Goal: Book appointment/travel/reservation

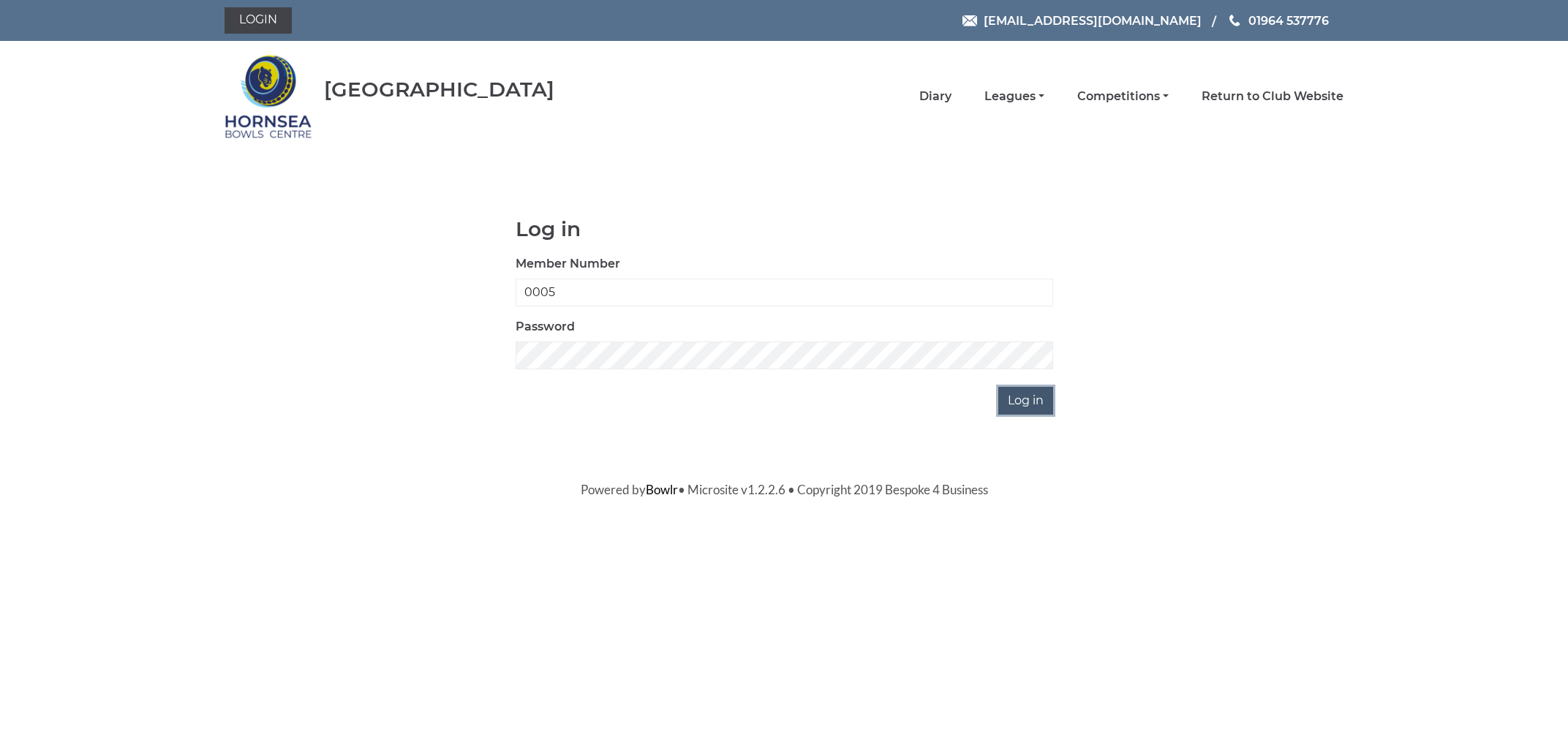
click at [1030, 393] on input "Log in" at bounding box center [1026, 401] width 55 height 28
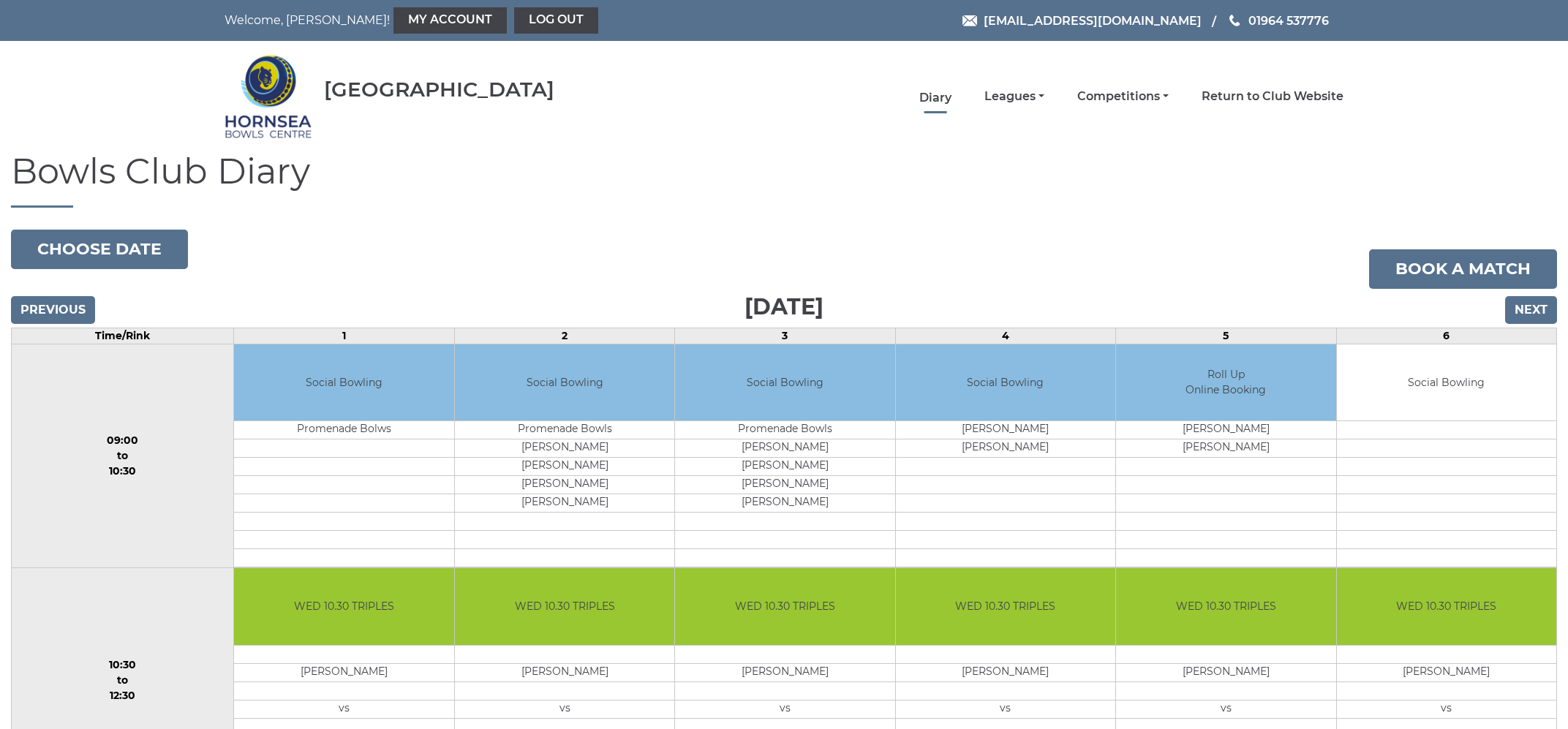
click at [939, 100] on link "Diary" at bounding box center [935, 98] width 33 height 16
click at [149, 240] on button "Choose date" at bounding box center [99, 249] width 177 height 40
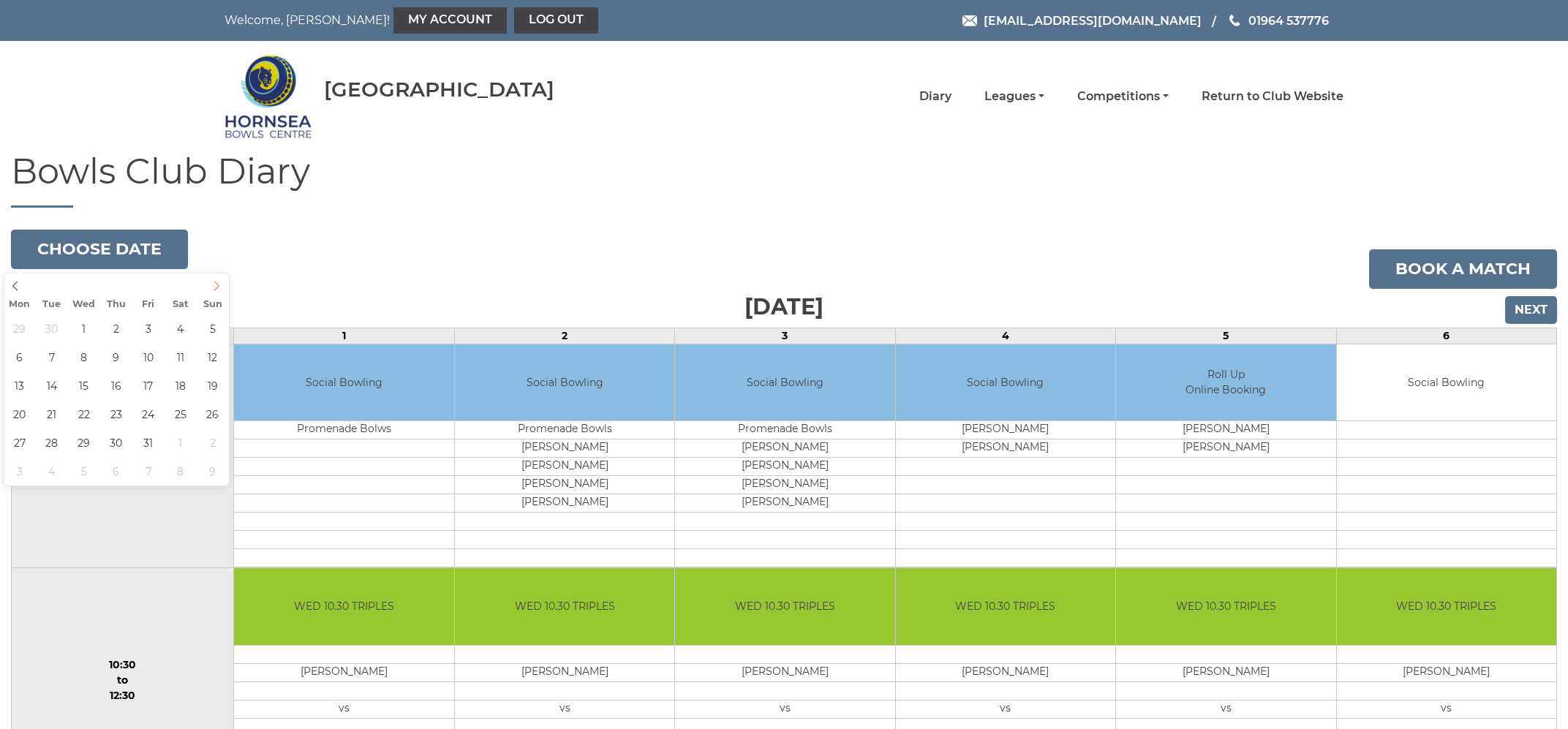
click at [216, 287] on icon at bounding box center [217, 286] width 11 height 11
type input "2025-11-07"
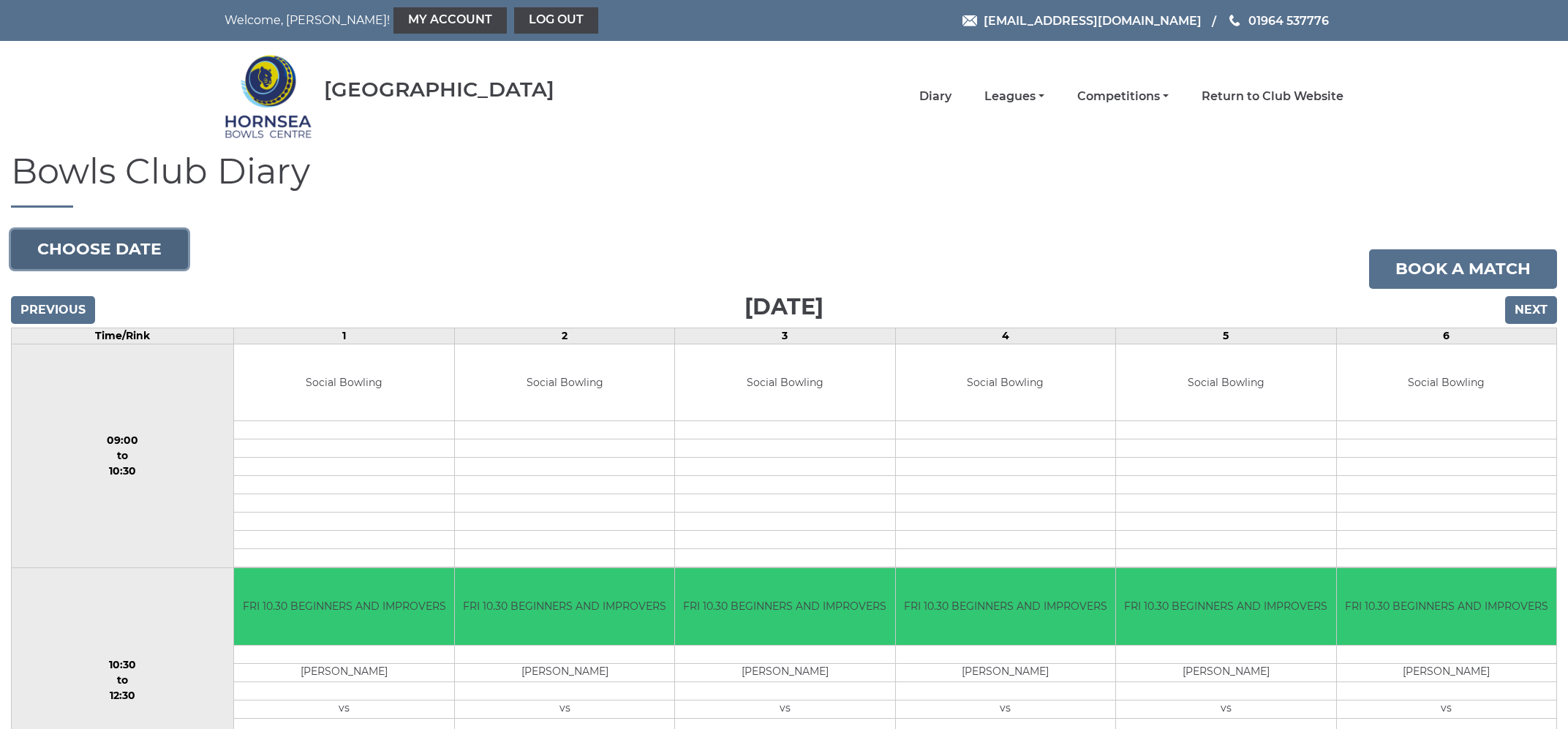
click at [119, 253] on button "Choose date" at bounding box center [99, 249] width 177 height 40
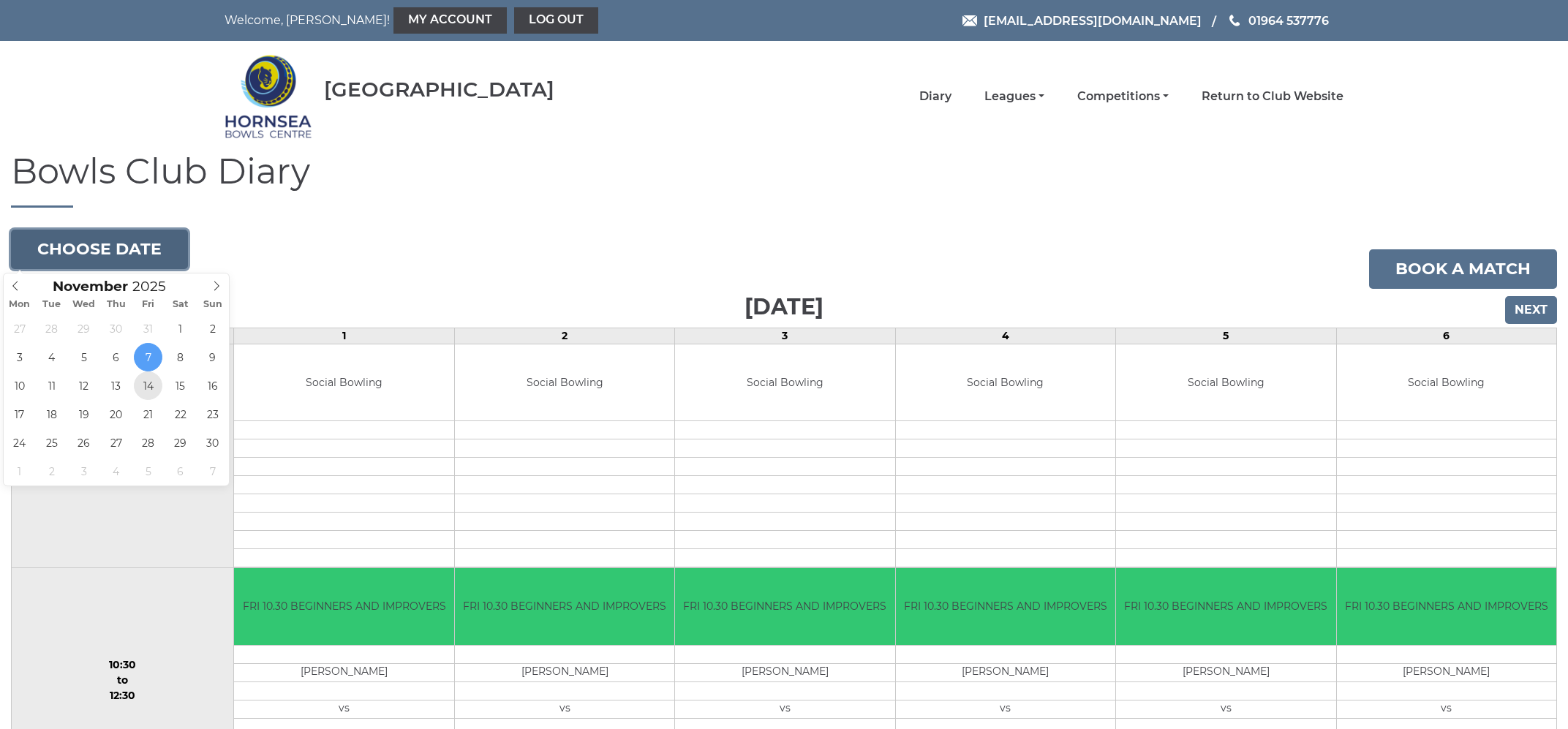
type input "2025-11-14"
click at [90, 257] on button "Choose date" at bounding box center [99, 249] width 177 height 40
click at [217, 288] on icon at bounding box center [217, 286] width 11 height 11
type input "2026"
click at [217, 288] on icon at bounding box center [217, 286] width 11 height 11
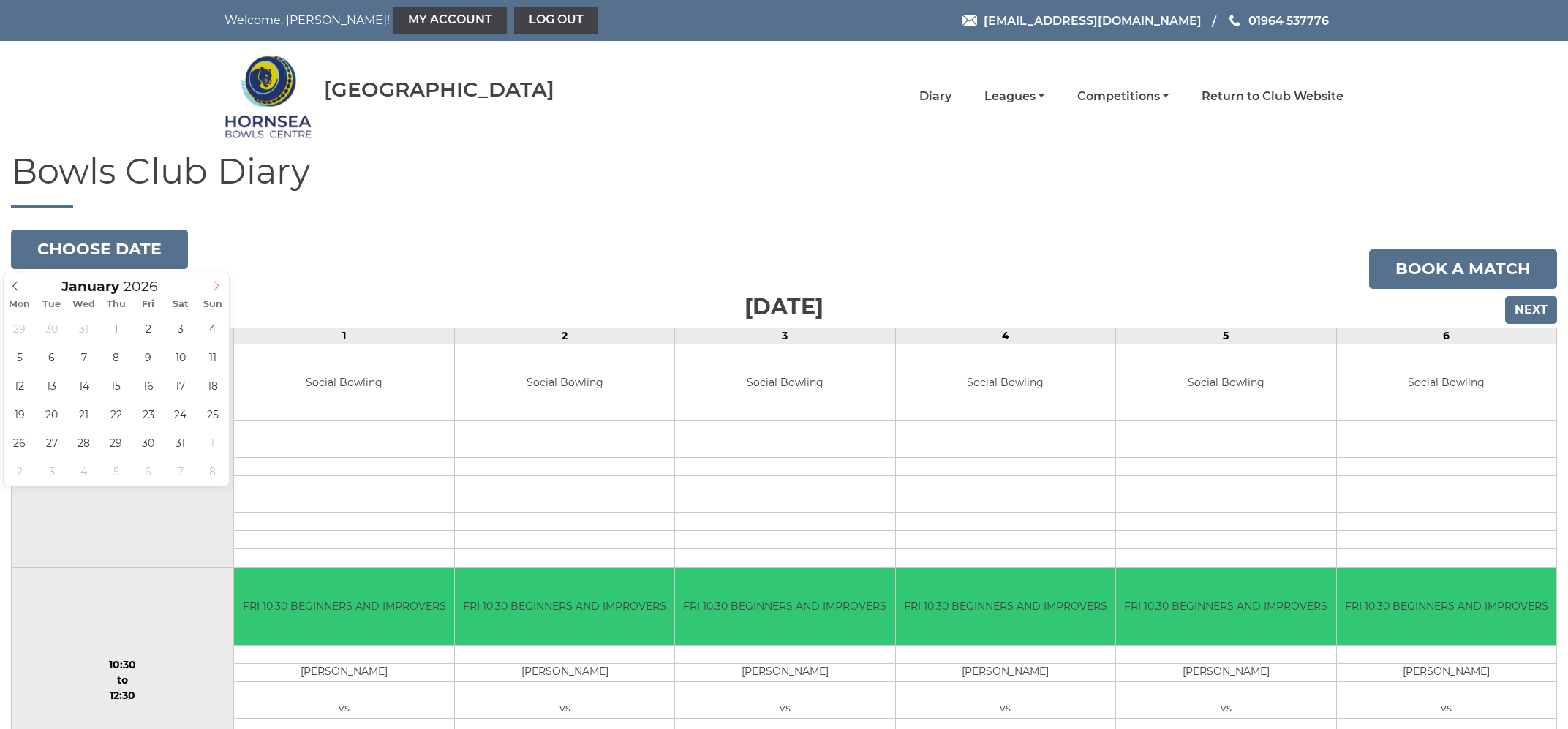
click at [217, 288] on icon at bounding box center [217, 286] width 11 height 11
type input "2026-03-10"
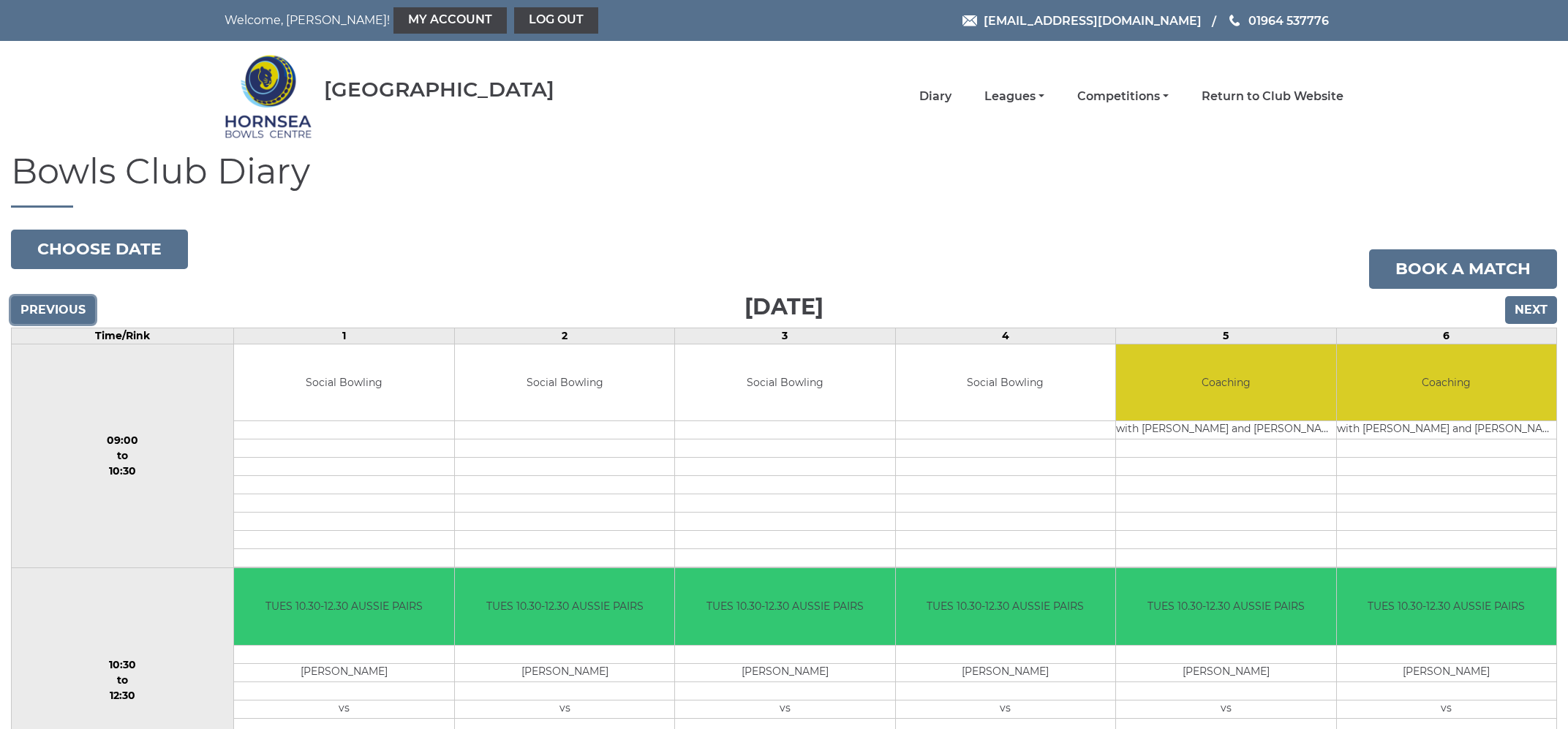
click at [54, 309] on input "Previous" at bounding box center [53, 310] width 85 height 28
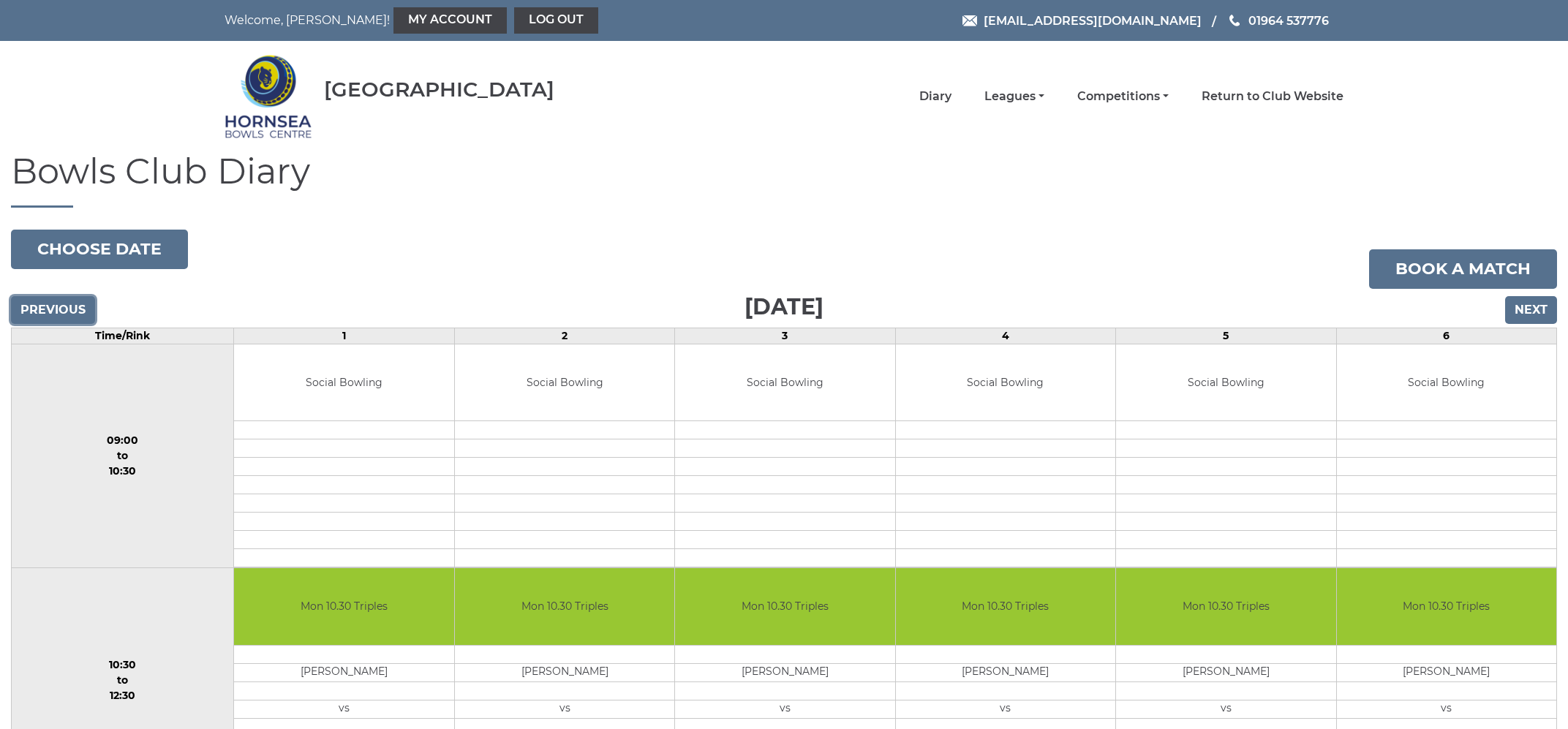
click at [54, 313] on input "Previous" at bounding box center [53, 310] width 85 height 28
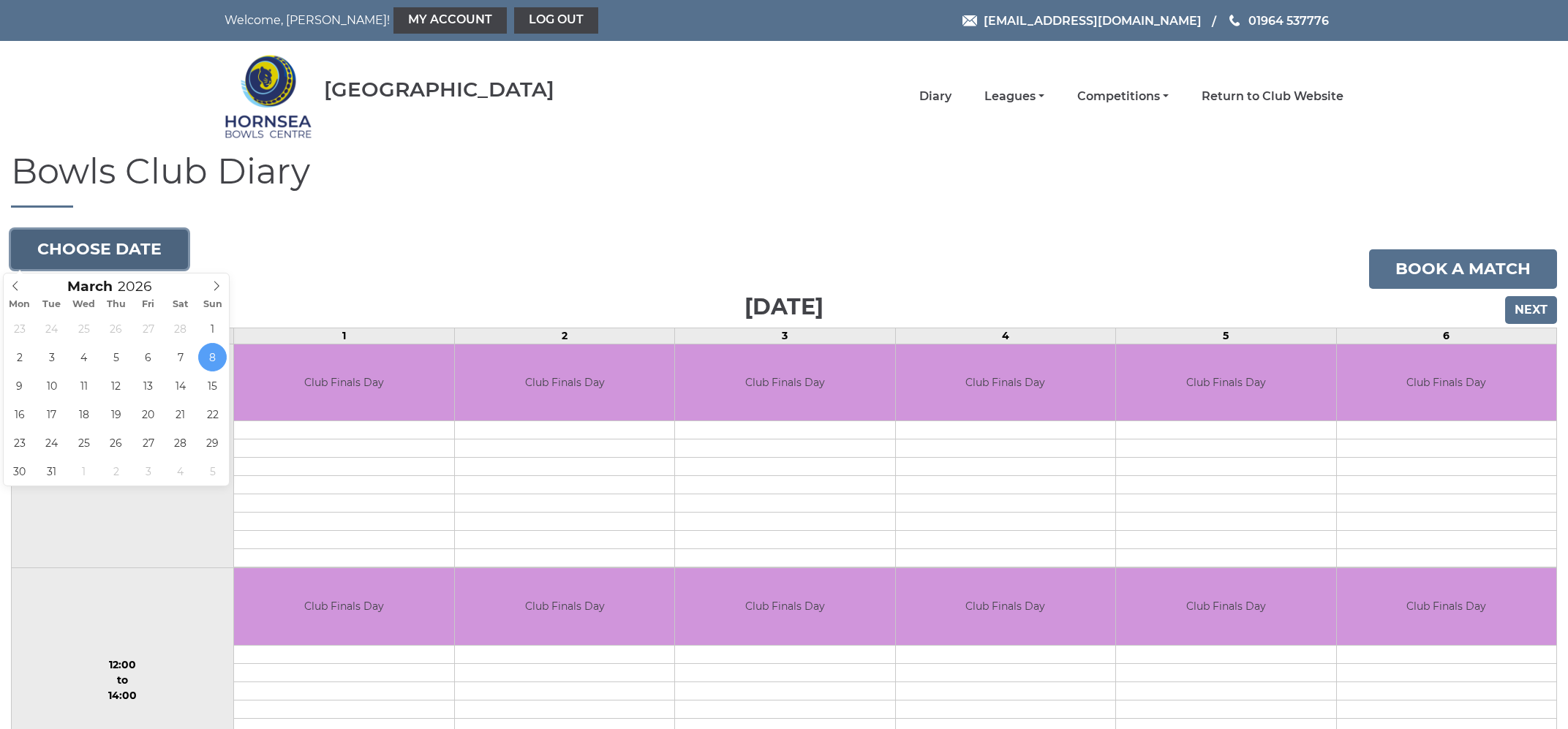
click at [89, 256] on button "Choose date" at bounding box center [99, 249] width 177 height 40
click at [19, 284] on icon at bounding box center [16, 286] width 11 height 11
click at [19, 285] on icon at bounding box center [16, 286] width 11 height 11
type input "[DATE]"
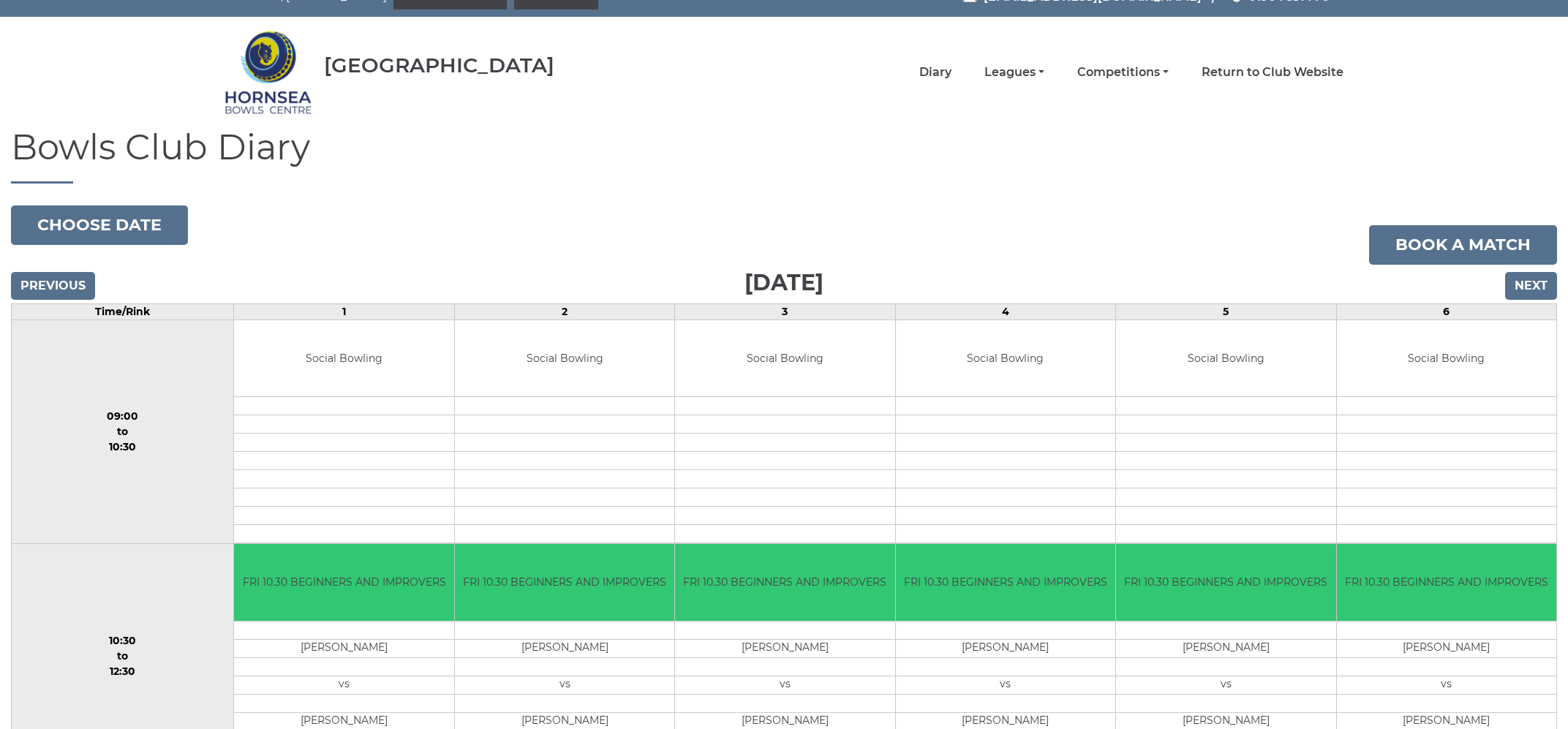
scroll to position [11, 0]
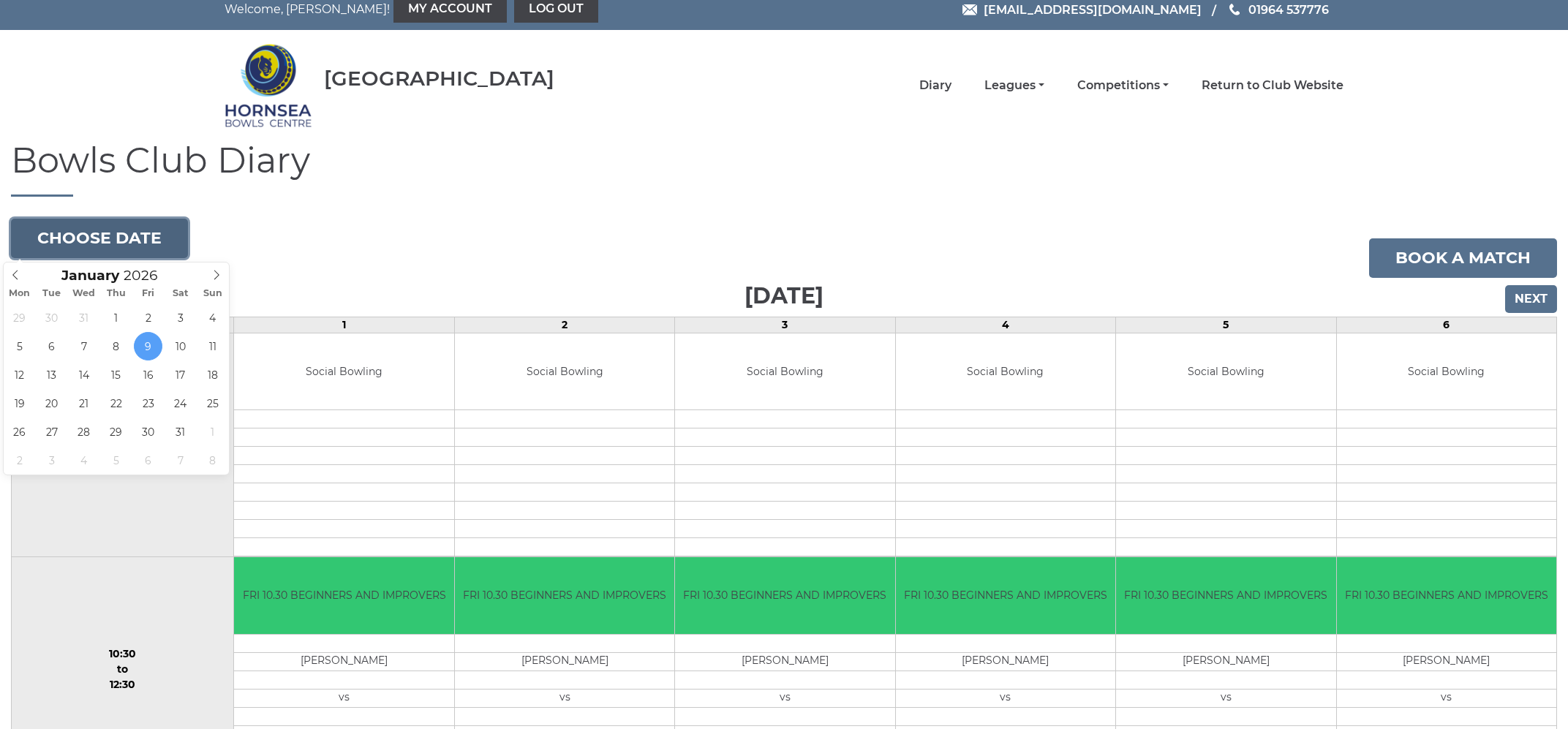
click at [131, 240] on button "Choose date" at bounding box center [99, 239] width 177 height 40
type input "[DATE]"
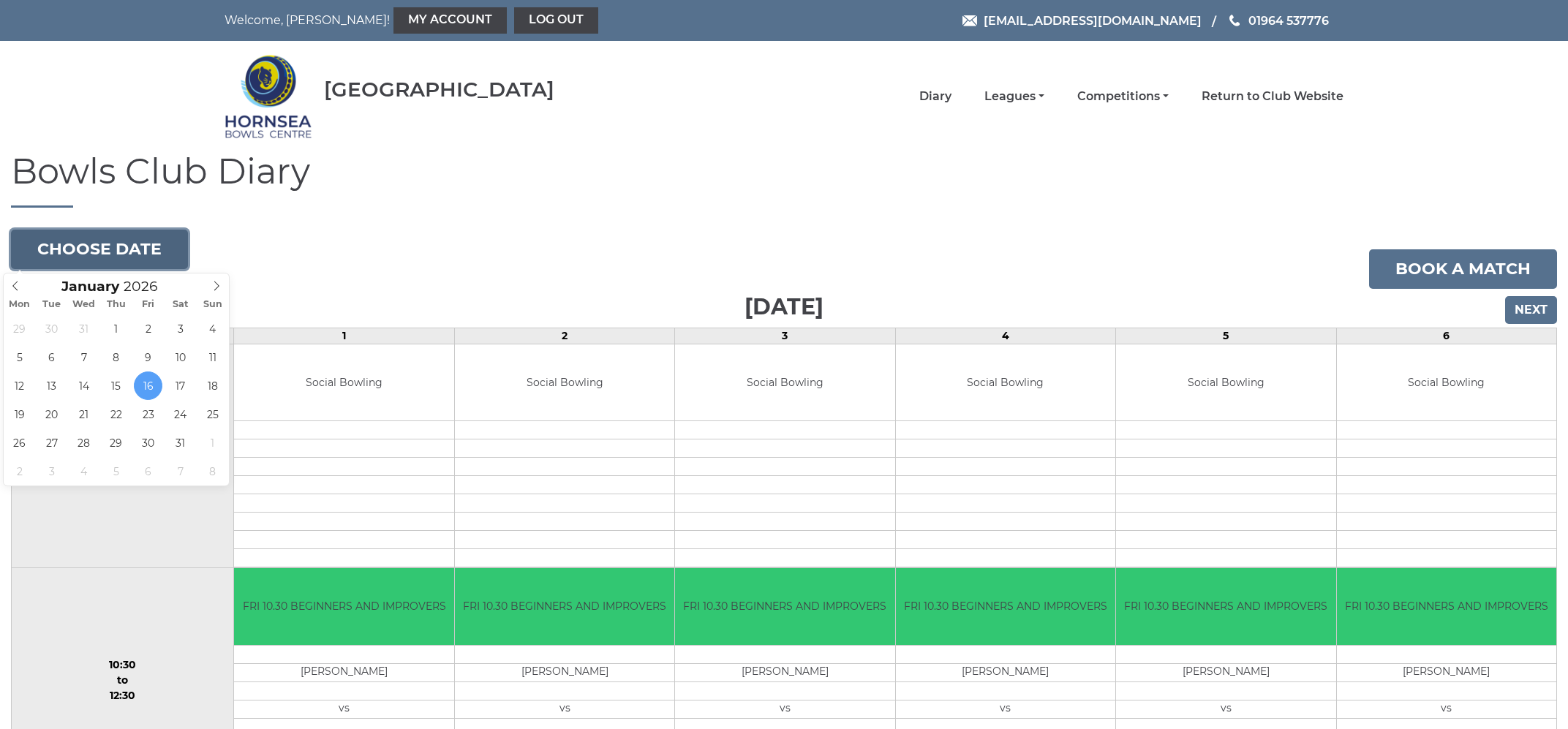
click at [93, 256] on button "Choose date" at bounding box center [99, 249] width 177 height 40
type input "[DATE]"
click at [128, 253] on button "Choose date" at bounding box center [99, 249] width 177 height 40
type input "[DATE]"
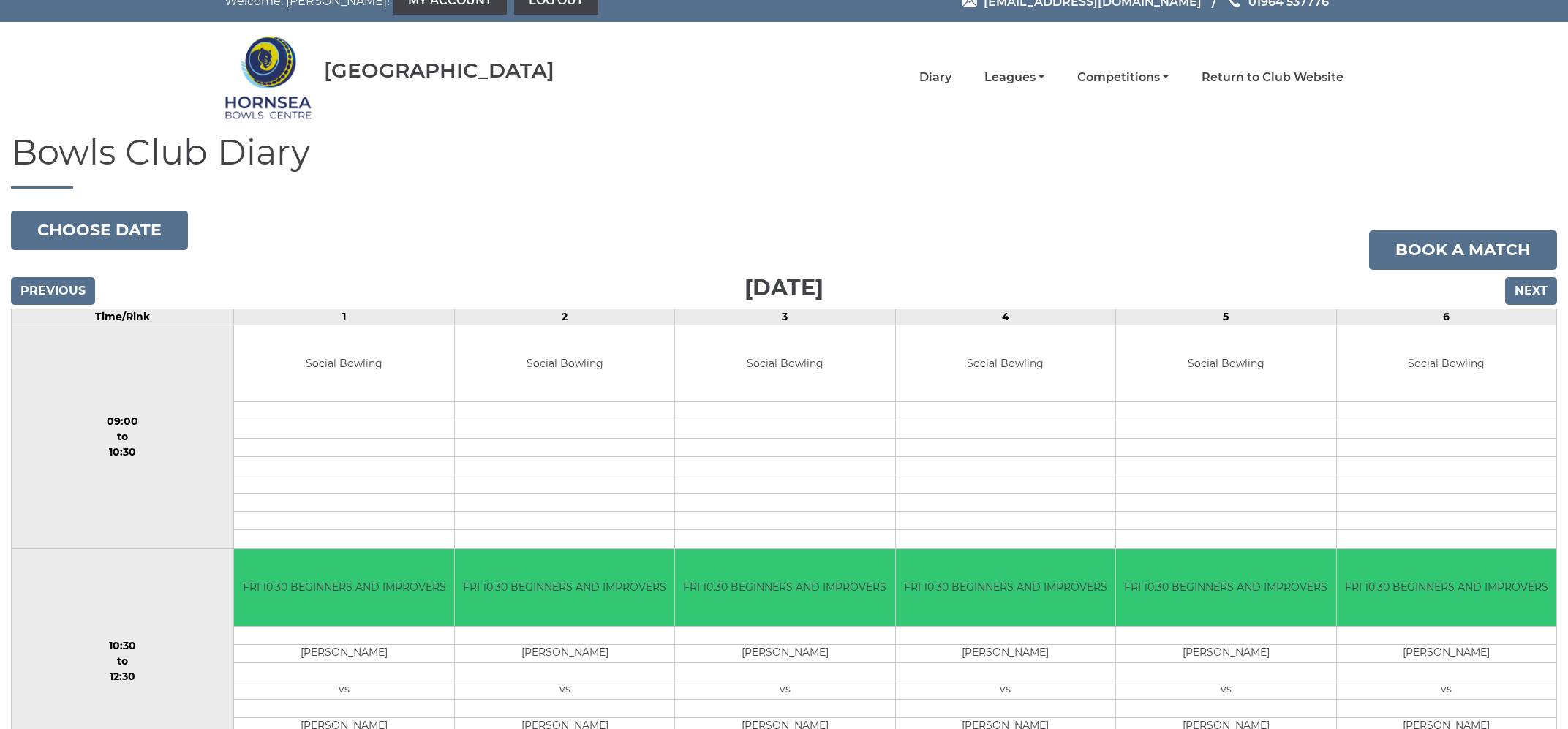
scroll to position [4, 0]
